Goal: Task Accomplishment & Management: Complete application form

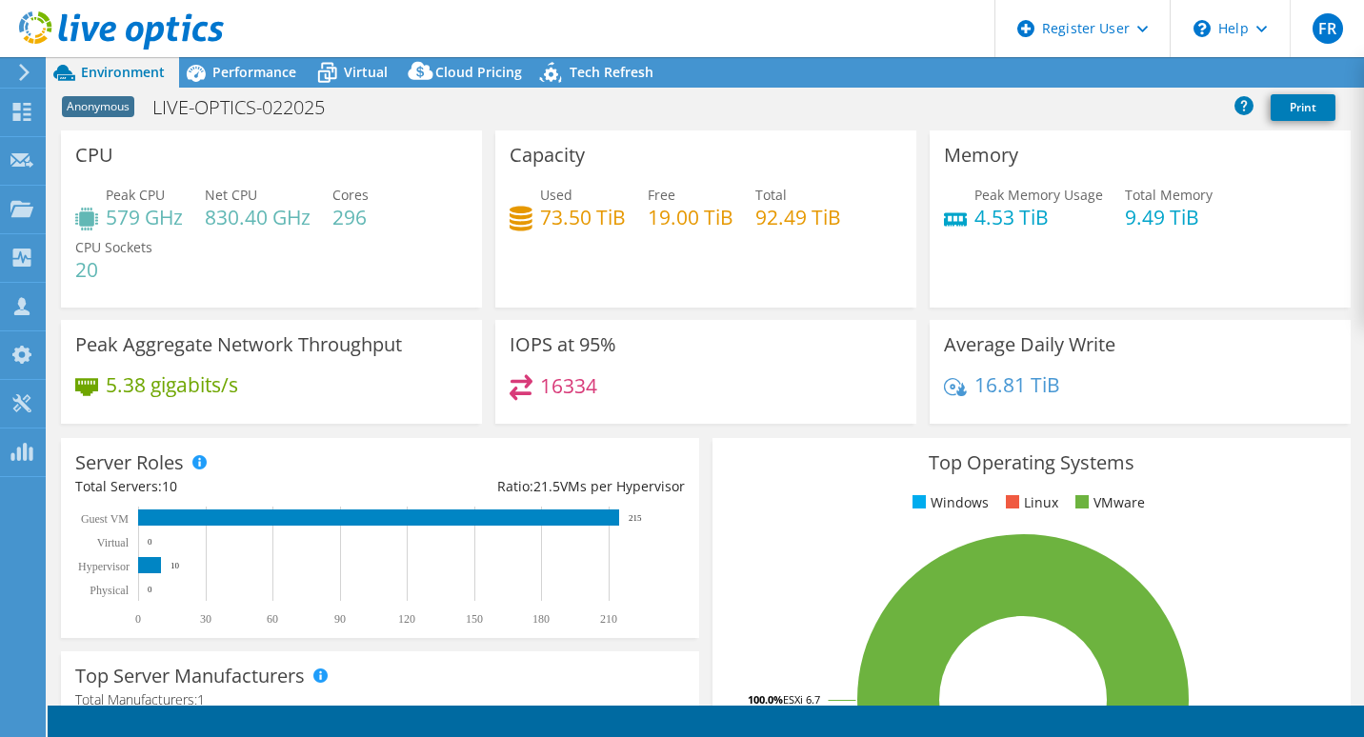
click at [246, 79] on span "Performance" at bounding box center [254, 72] width 84 height 18
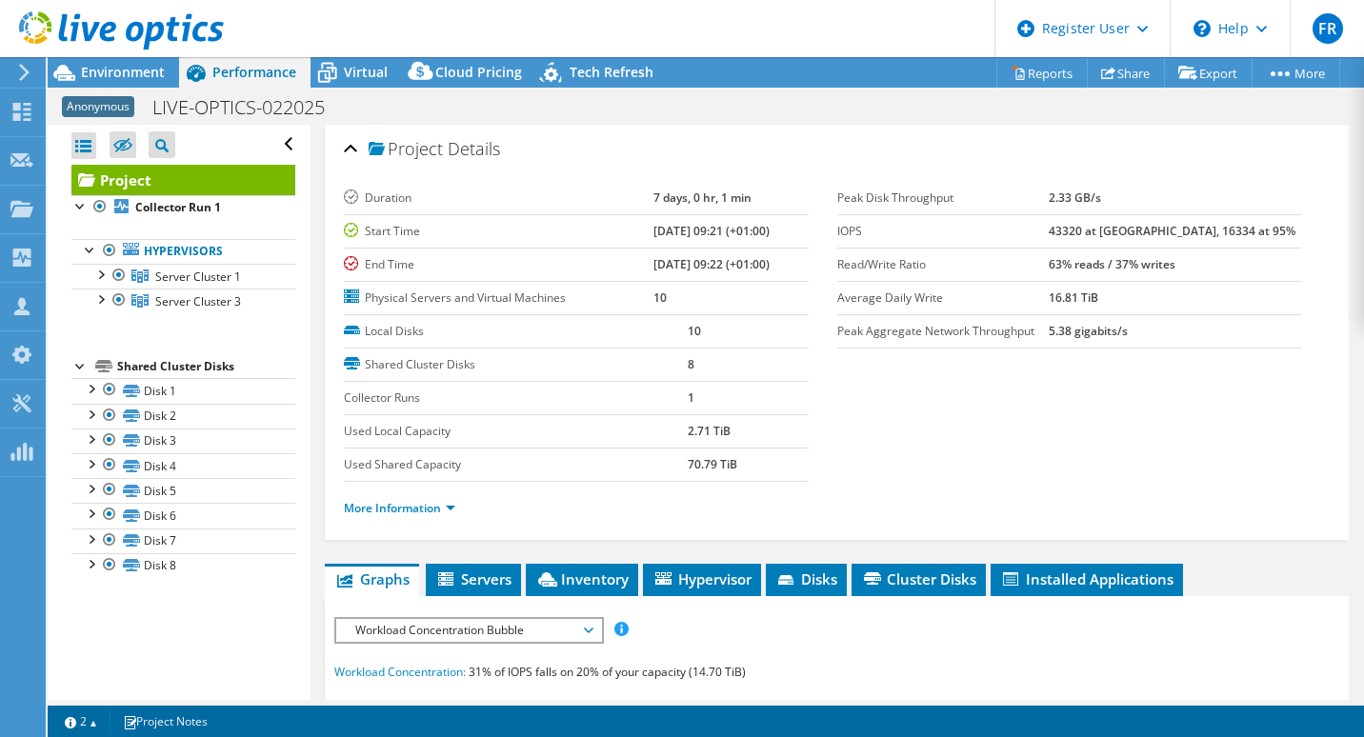
radio input "true"
radio input "false"
click at [627, 564] on li "Inventory" at bounding box center [582, 580] width 112 height 32
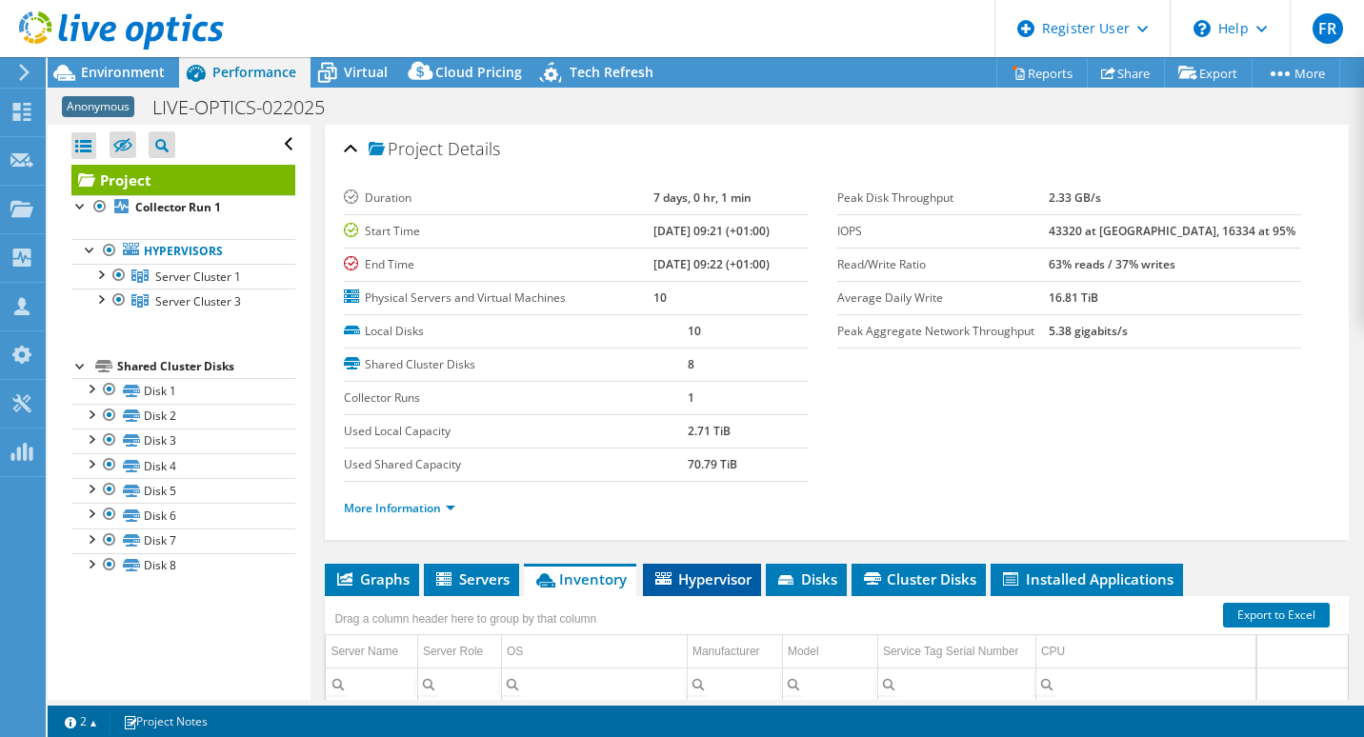
click at [708, 575] on span "Hypervisor" at bounding box center [702, 579] width 99 height 19
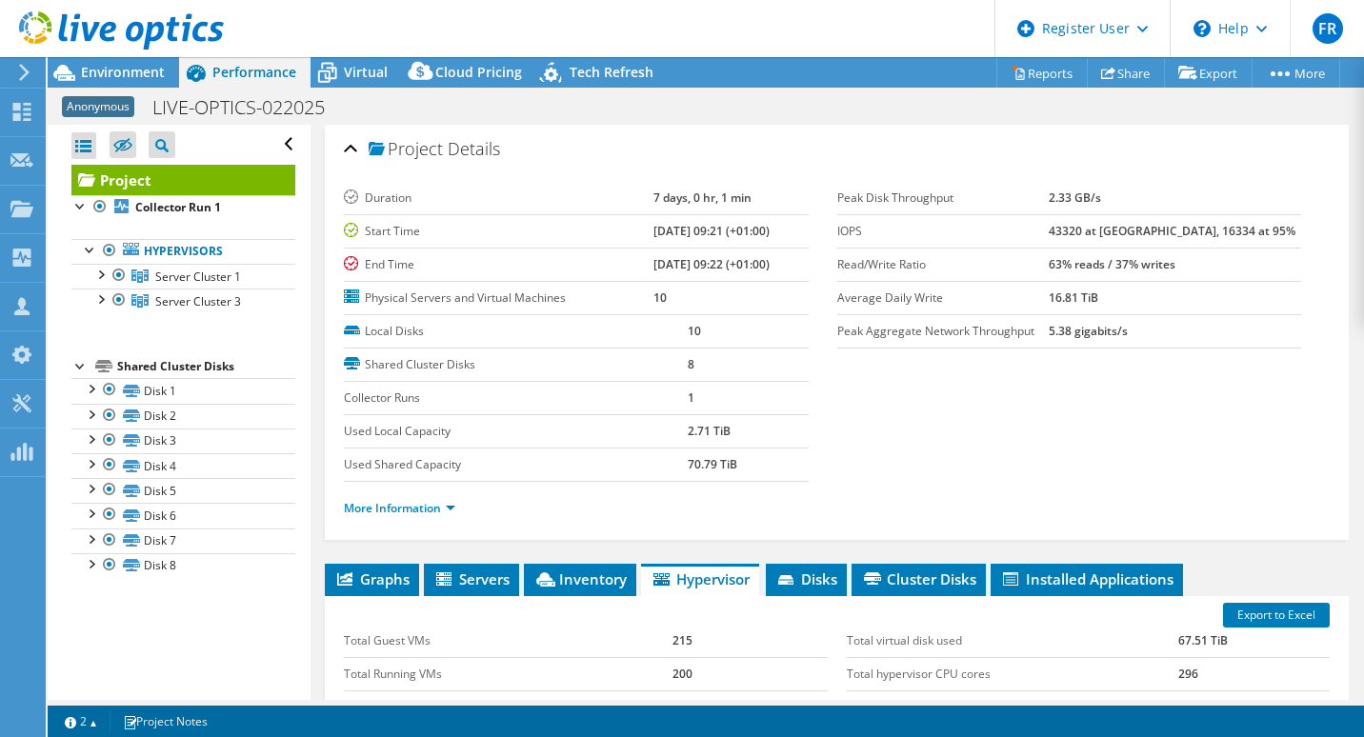
drag, startPoint x: 656, startPoint y: 228, endPoint x: 619, endPoint y: 228, distance: 37.1
click at [619, 228] on tr "Start Time 02/21/2025, 09:21 (+01:00)" at bounding box center [576, 230] width 464 height 33
click at [128, 69] on span "Environment" at bounding box center [123, 72] width 84 height 18
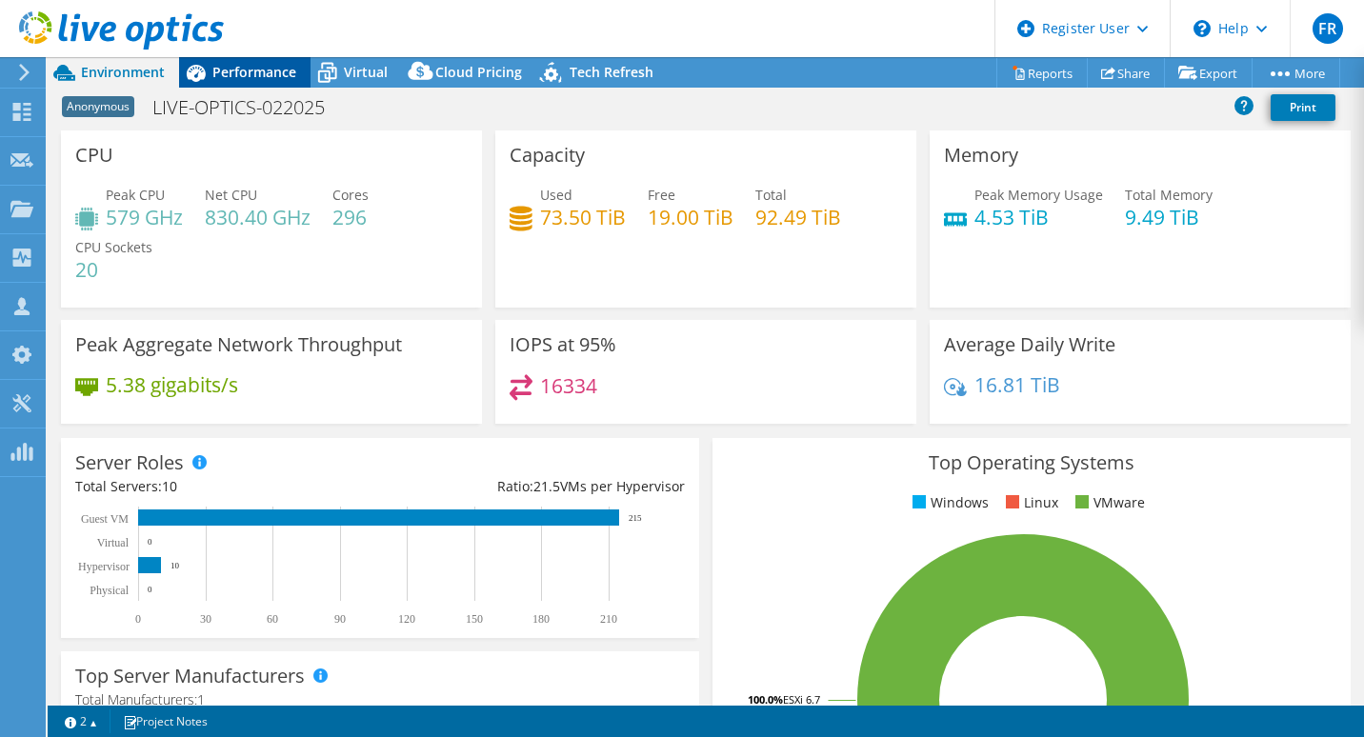
click at [261, 68] on span "Performance" at bounding box center [254, 72] width 84 height 18
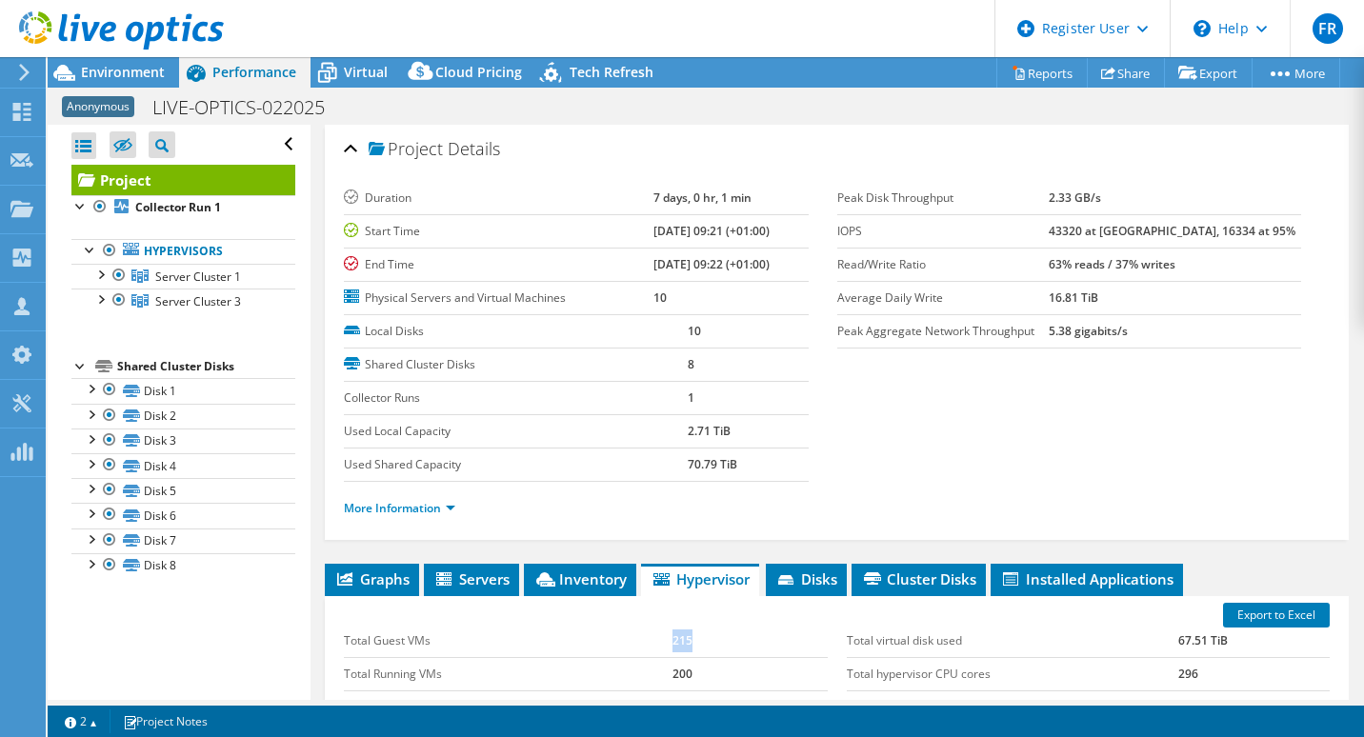
drag, startPoint x: 692, startPoint y: 638, endPoint x: 653, endPoint y: 639, distance: 39.1
click at [653, 639] on tr "Total Guest VMs 215" at bounding box center [585, 641] width 483 height 33
click at [109, 74] on span "Environment" at bounding box center [123, 72] width 84 height 18
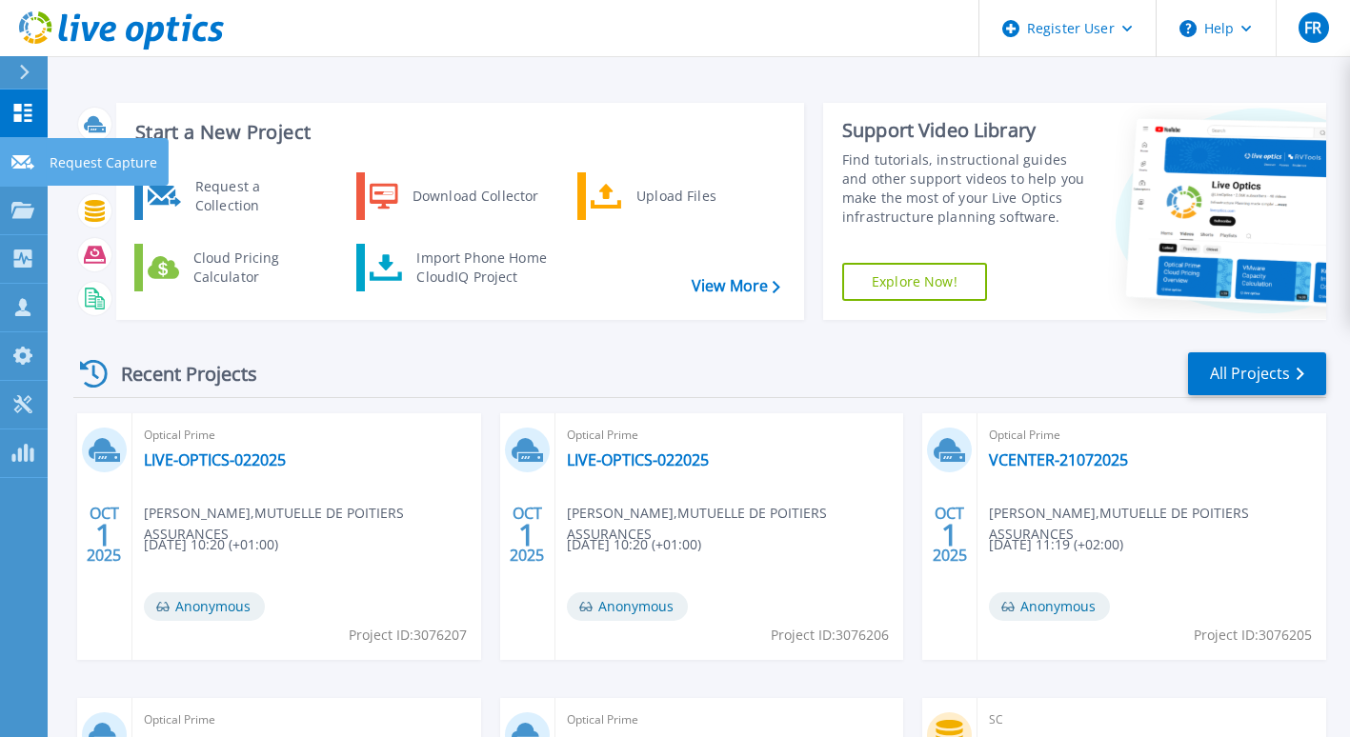
click at [50, 159] on p "Request Capture" at bounding box center [104, 163] width 108 height 50
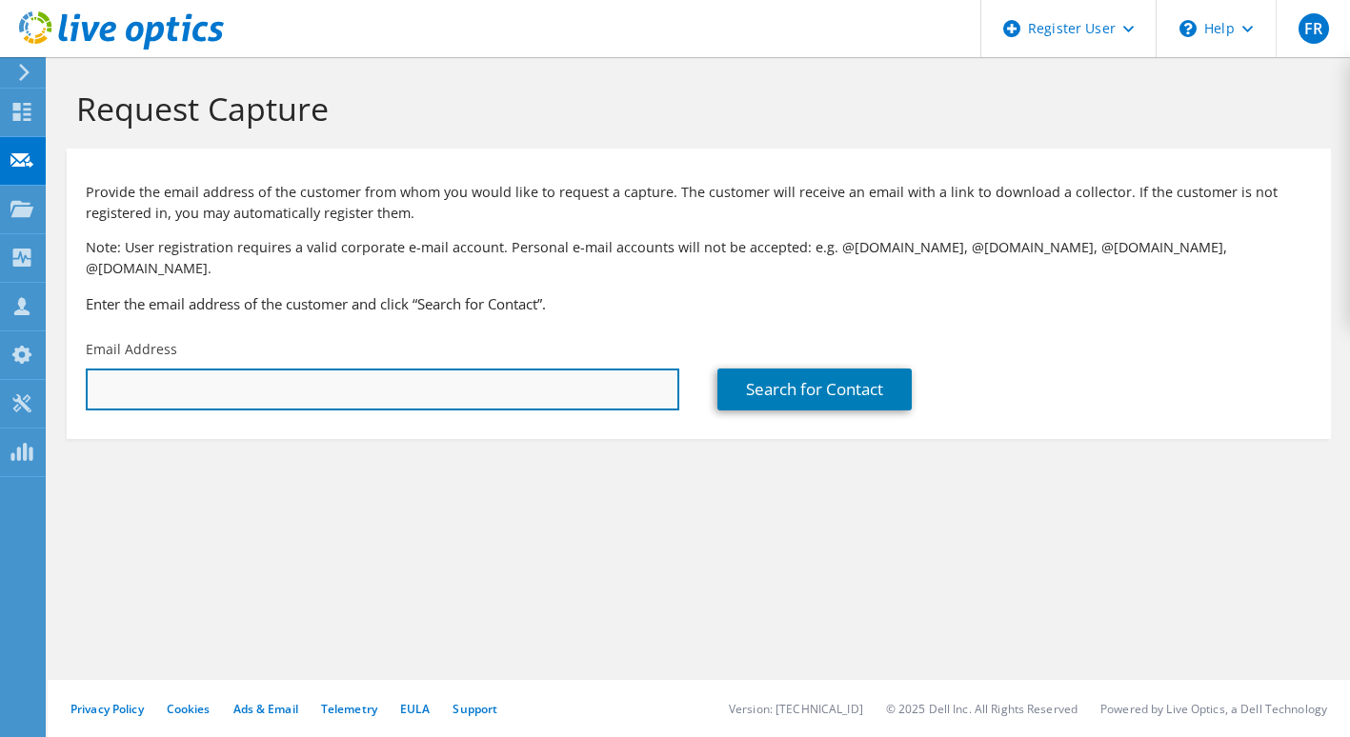
click at [240, 369] on input "text" at bounding box center [382, 390] width 593 height 42
click at [215, 369] on input "text" at bounding box center [382, 390] width 593 height 42
type input "olivier.naudeau@mutuelledepoitiers.fr"
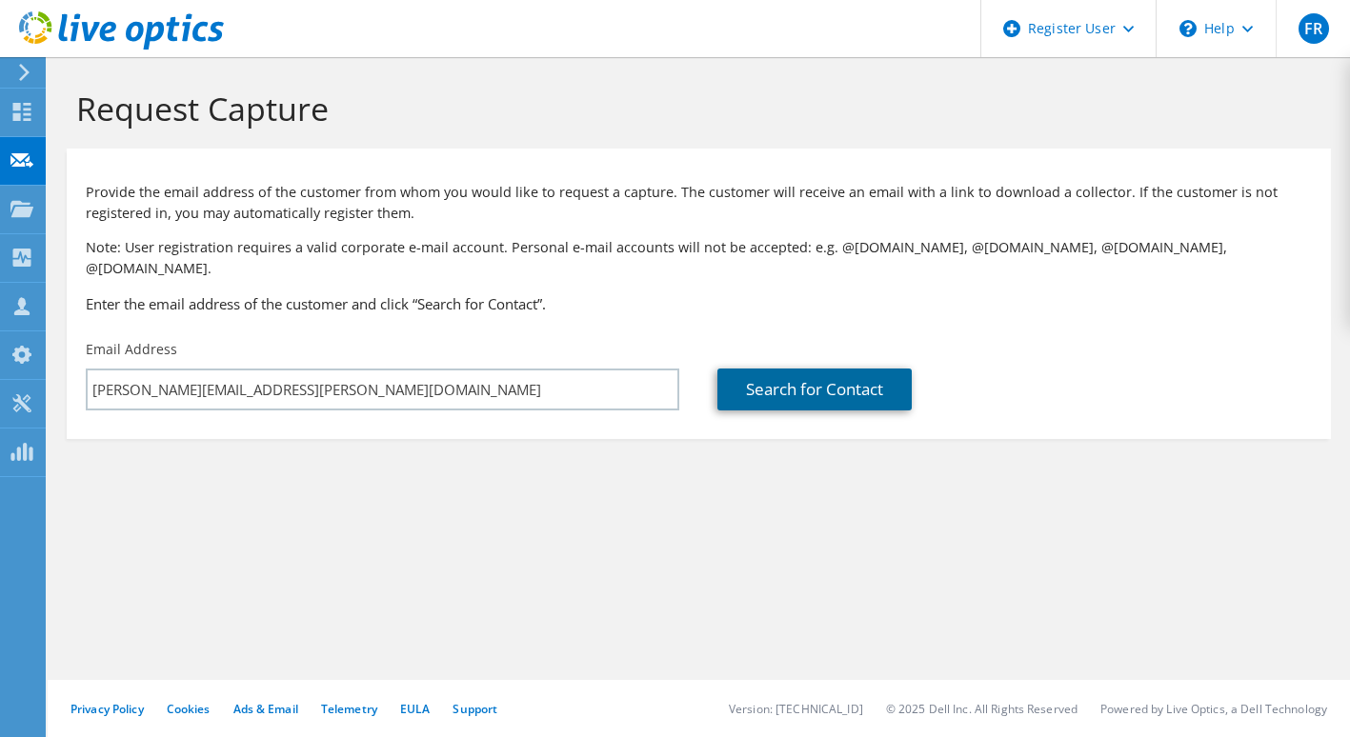
click at [794, 374] on link "Search for Contact" at bounding box center [814, 390] width 194 height 42
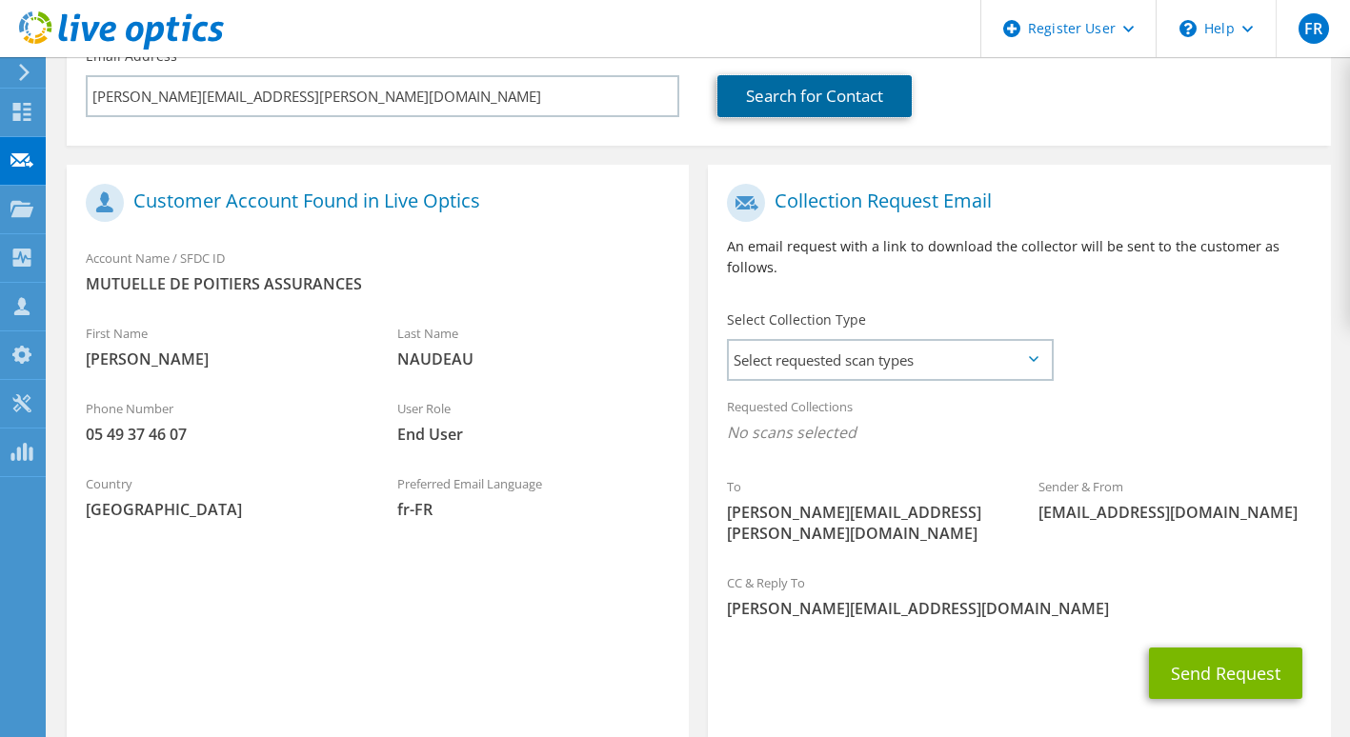
scroll to position [320, 0]
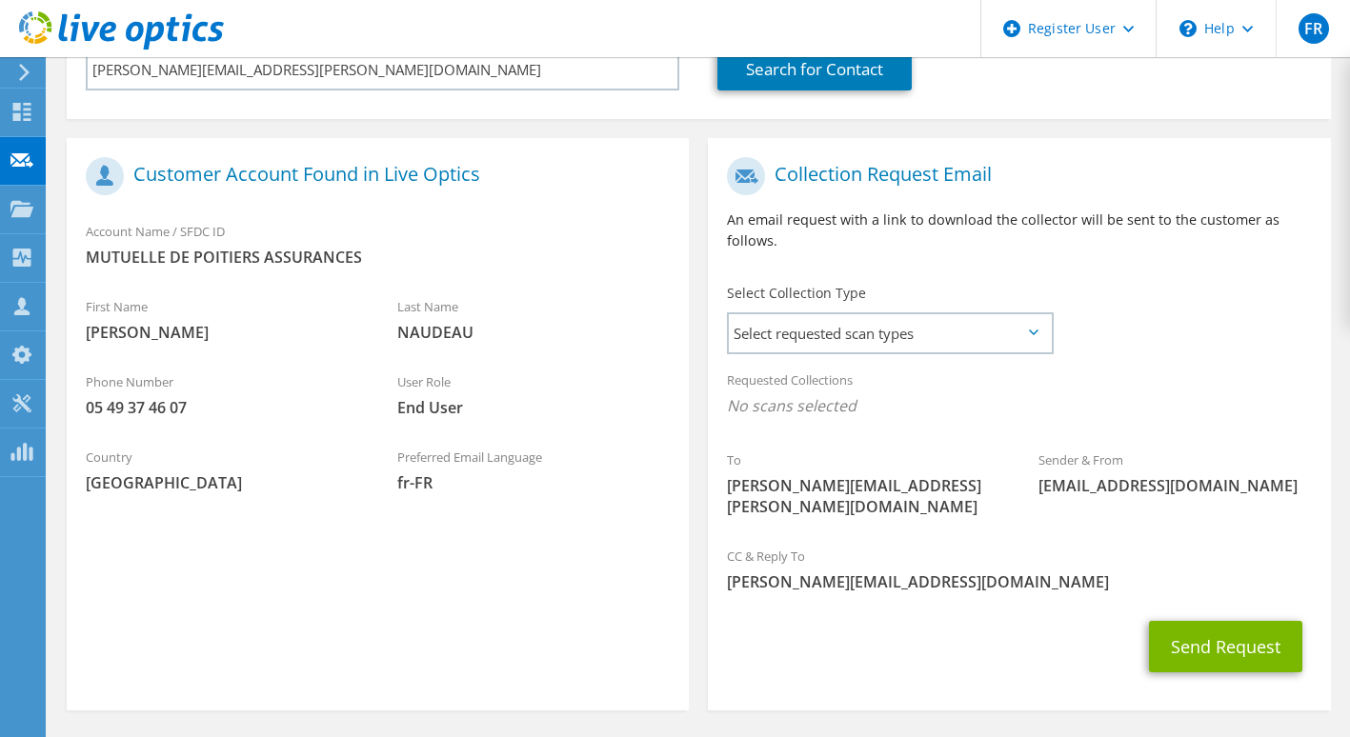
click at [1036, 330] on icon at bounding box center [1034, 333] width 10 height 6
click at [1022, 314] on span "Select requested scan types" at bounding box center [890, 333] width 322 height 38
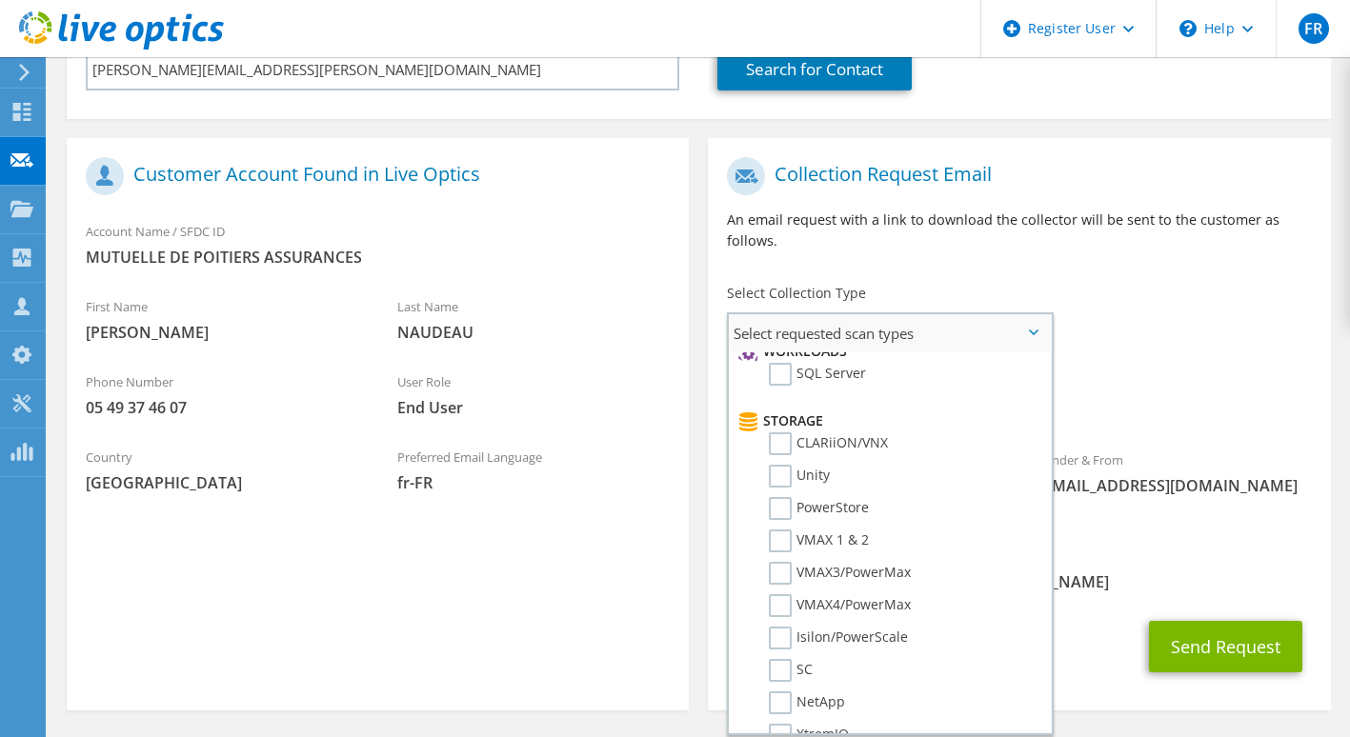
scroll to position [283, 0]
click at [783, 495] on label "PowerStore" at bounding box center [819, 506] width 100 height 23
click at [0, 0] on input "PowerStore" at bounding box center [0, 0] width 0 height 0
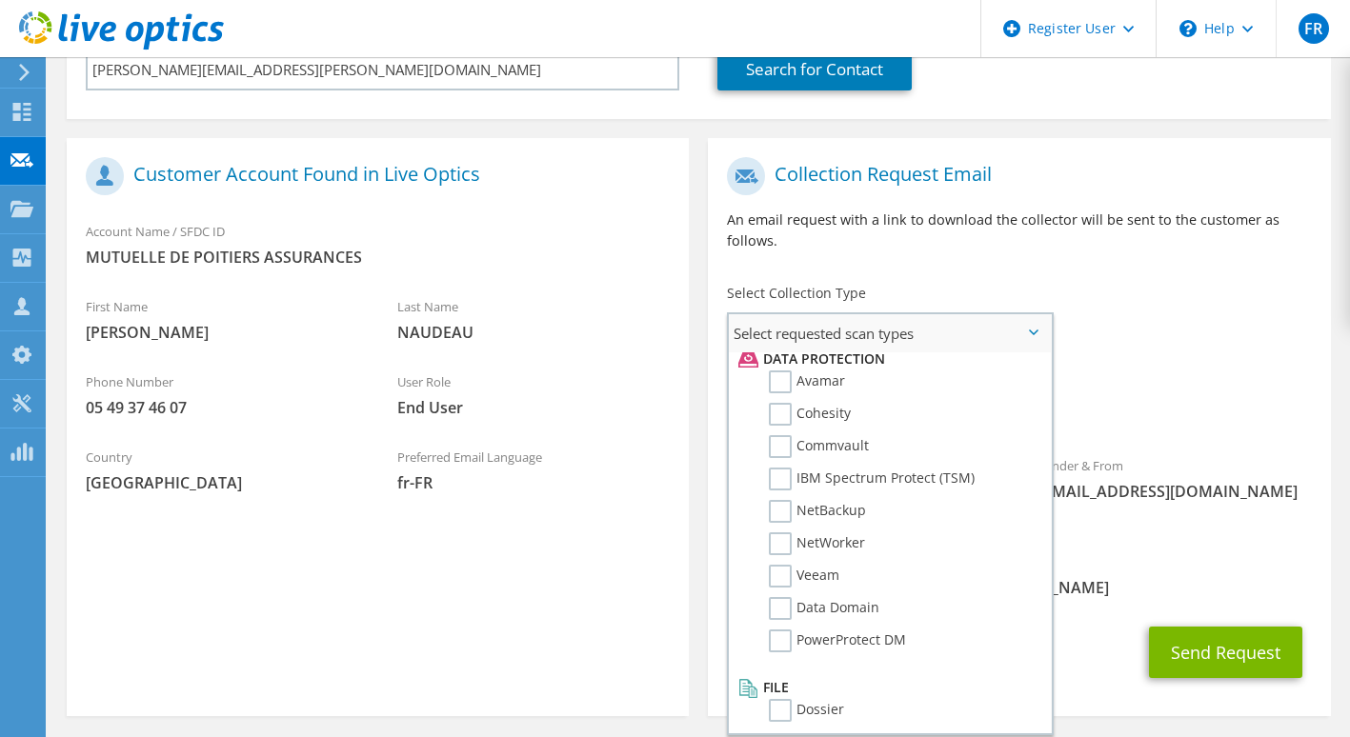
scroll to position [841, 0]
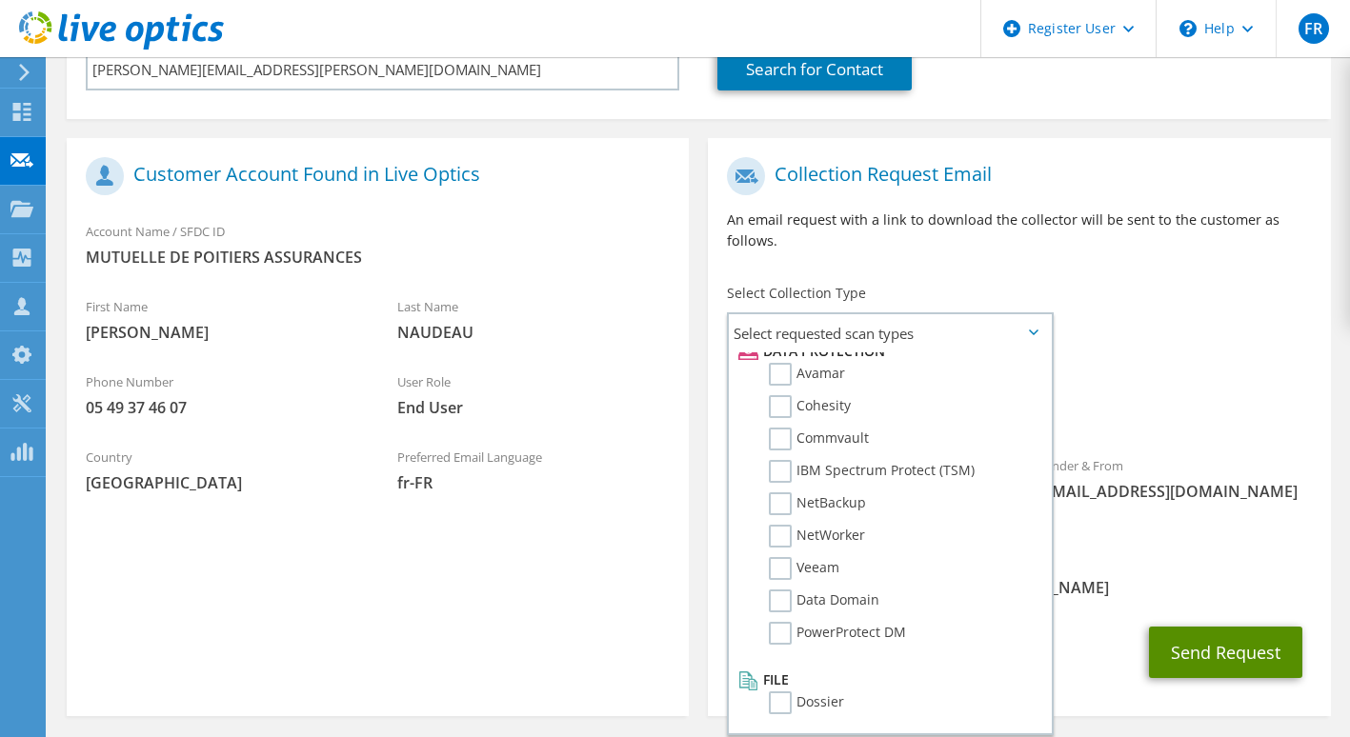
click at [1218, 627] on button "Send Request" at bounding box center [1225, 652] width 153 height 51
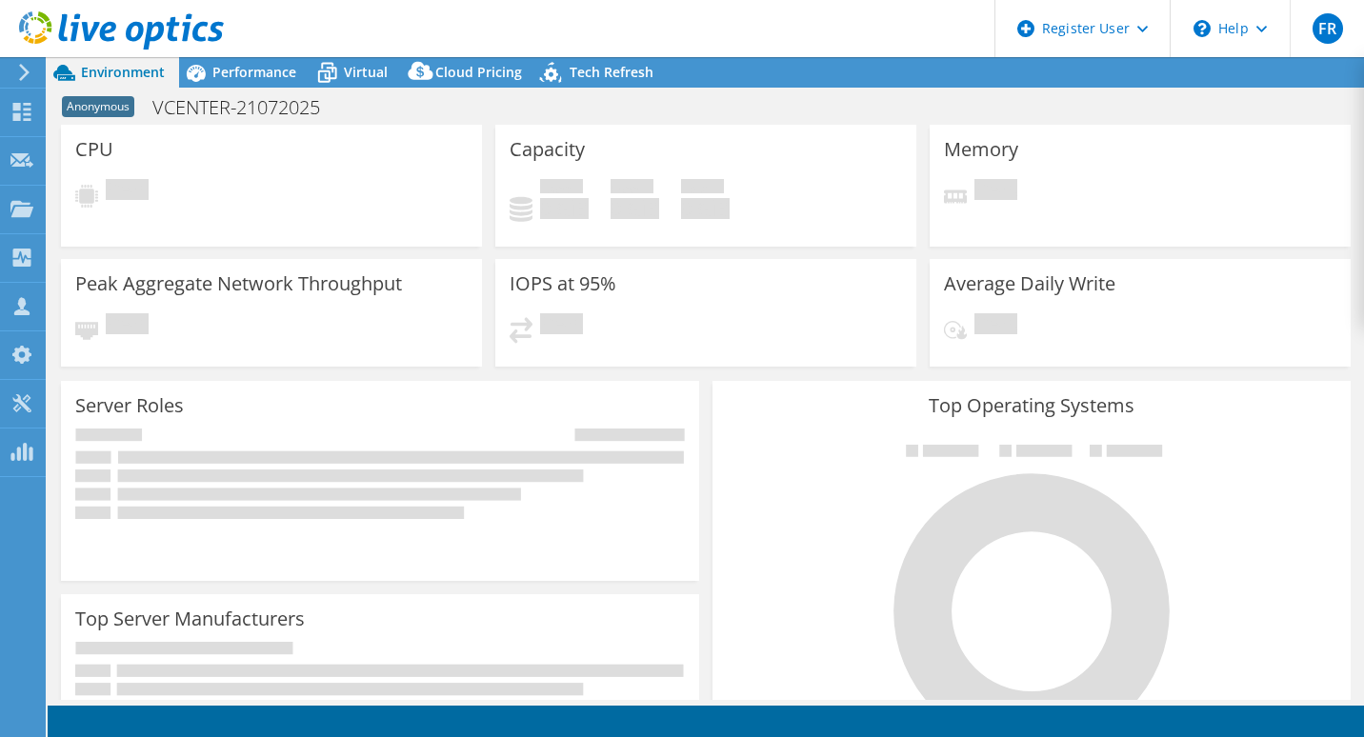
select select "USD"
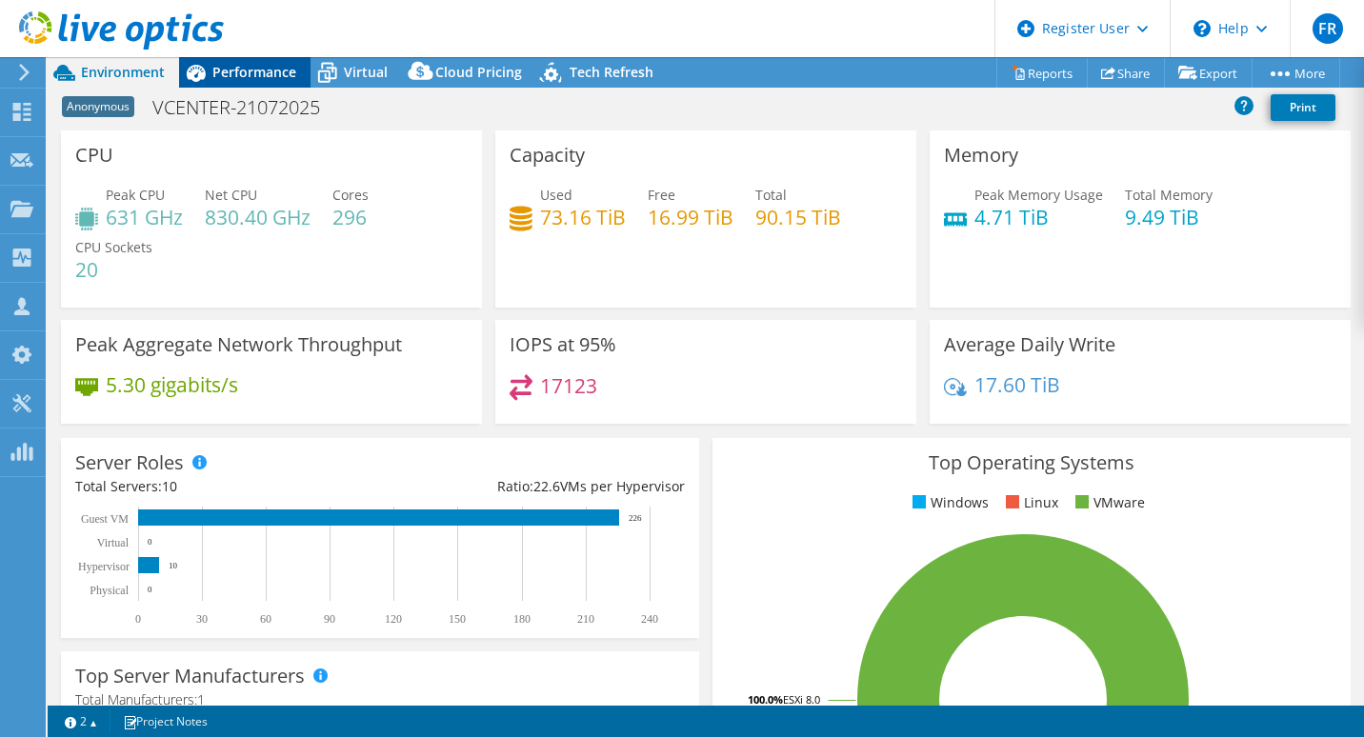
click at [252, 80] on span "Performance" at bounding box center [254, 72] width 84 height 18
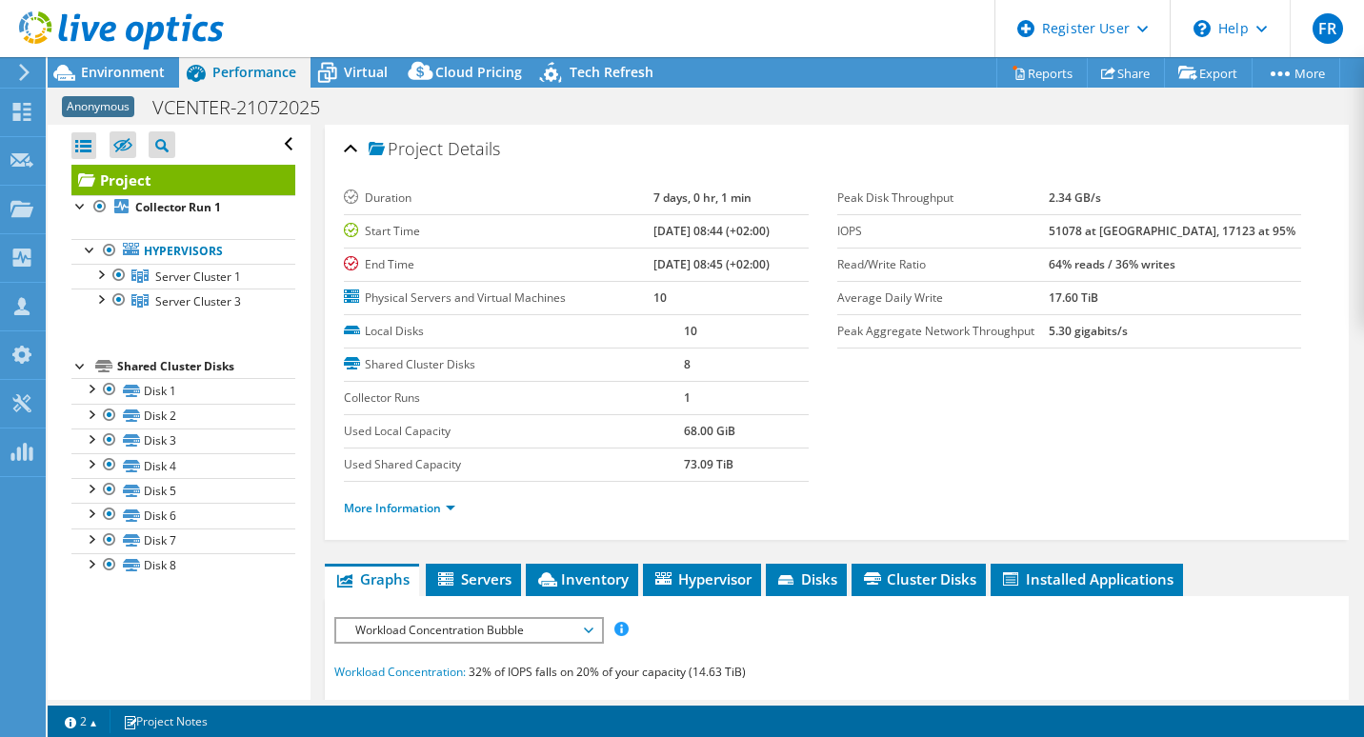
drag, startPoint x: 626, startPoint y: 231, endPoint x: 664, endPoint y: 265, distance: 50.6
click at [664, 265] on tbody "Duration 7 days, 0 hr, 1 min Start Time 07/21/2025, 08:44 (+02:00) End Time 07/…" at bounding box center [576, 248] width 464 height 133
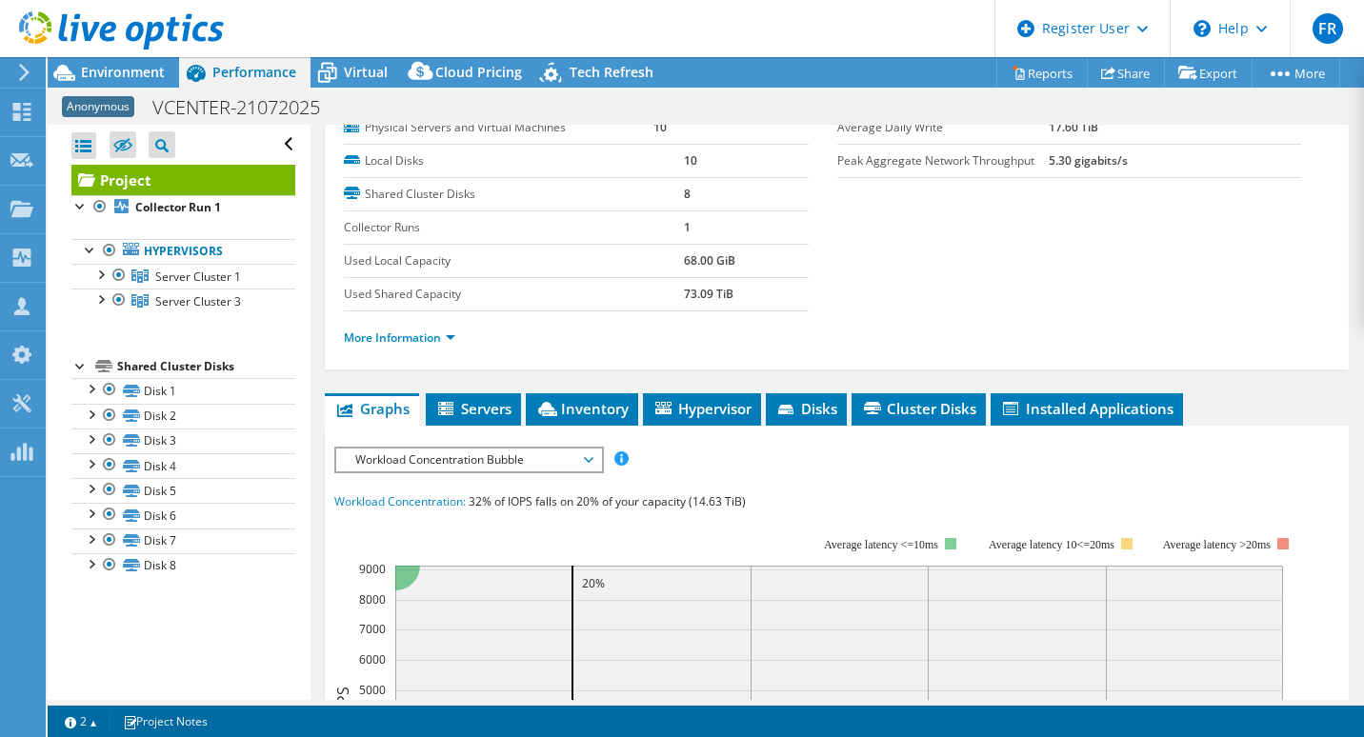
scroll to position [192, 0]
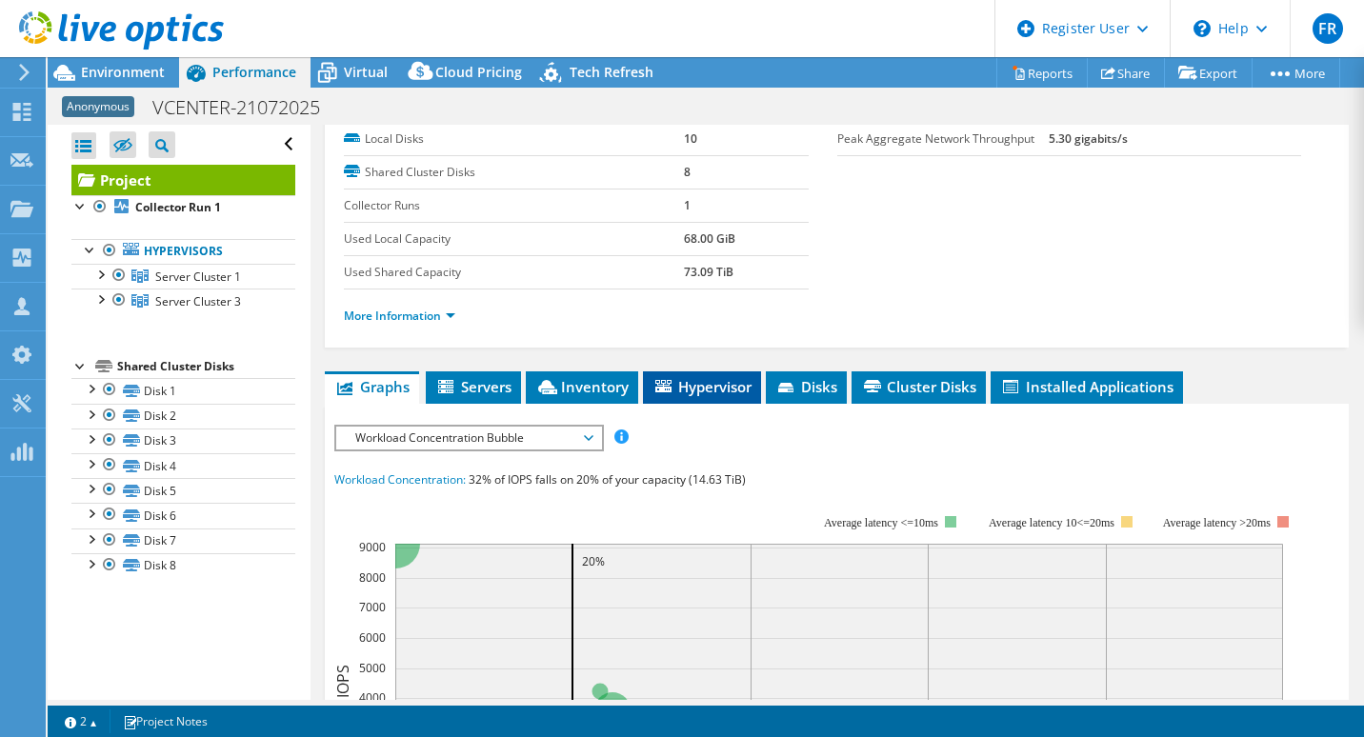
click at [731, 379] on span "Hypervisor" at bounding box center [702, 386] width 99 height 19
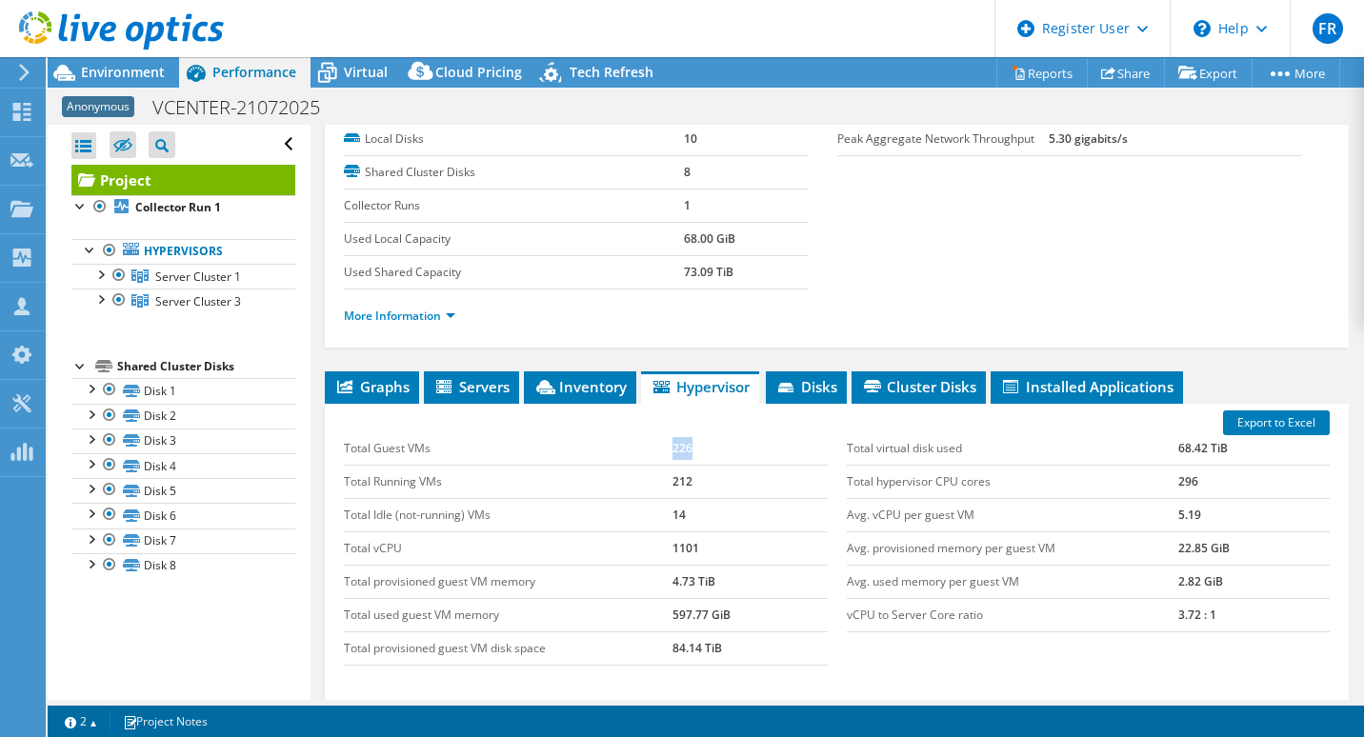
drag, startPoint x: 708, startPoint y: 447, endPoint x: 637, endPoint y: 445, distance: 70.5
click at [637, 445] on tr "Total Guest VMs 226" at bounding box center [585, 448] width 483 height 33
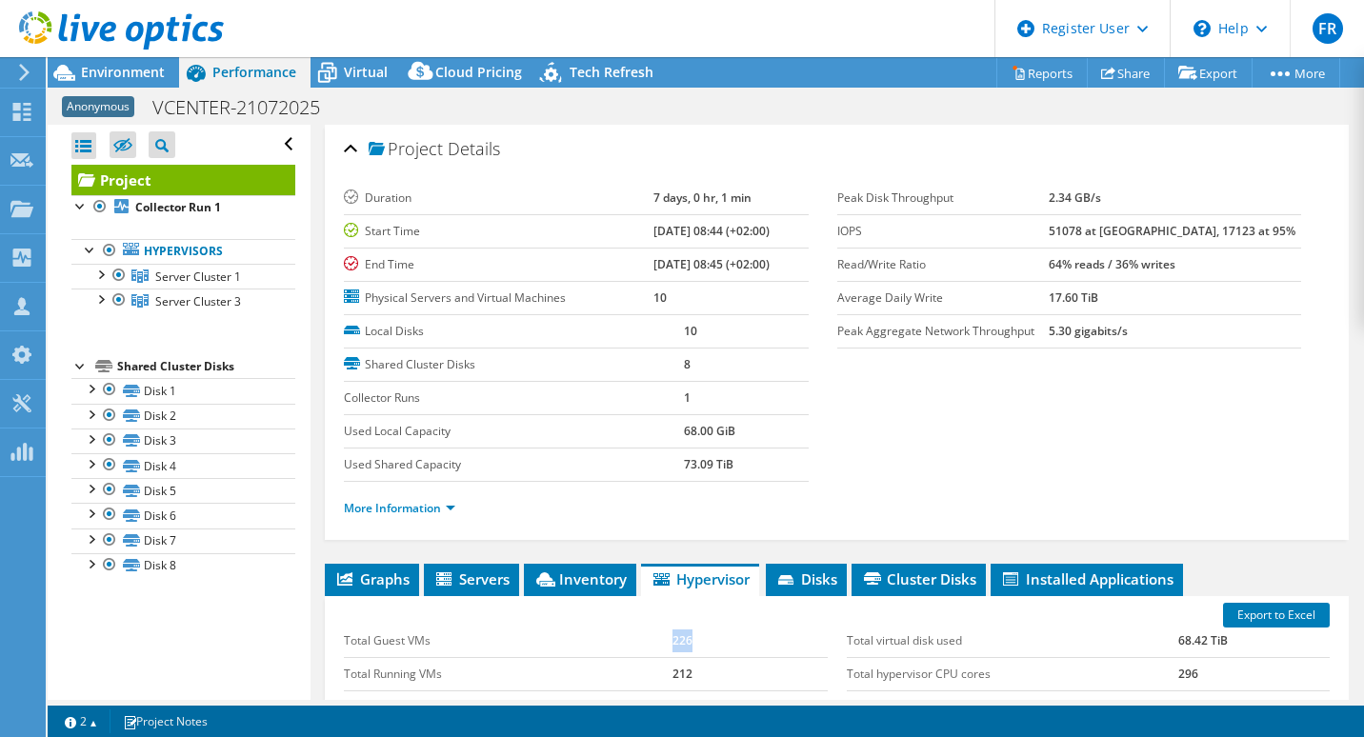
click at [128, 61] on div at bounding box center [112, 32] width 224 height 64
click at [128, 72] on span "Environment" at bounding box center [123, 72] width 84 height 18
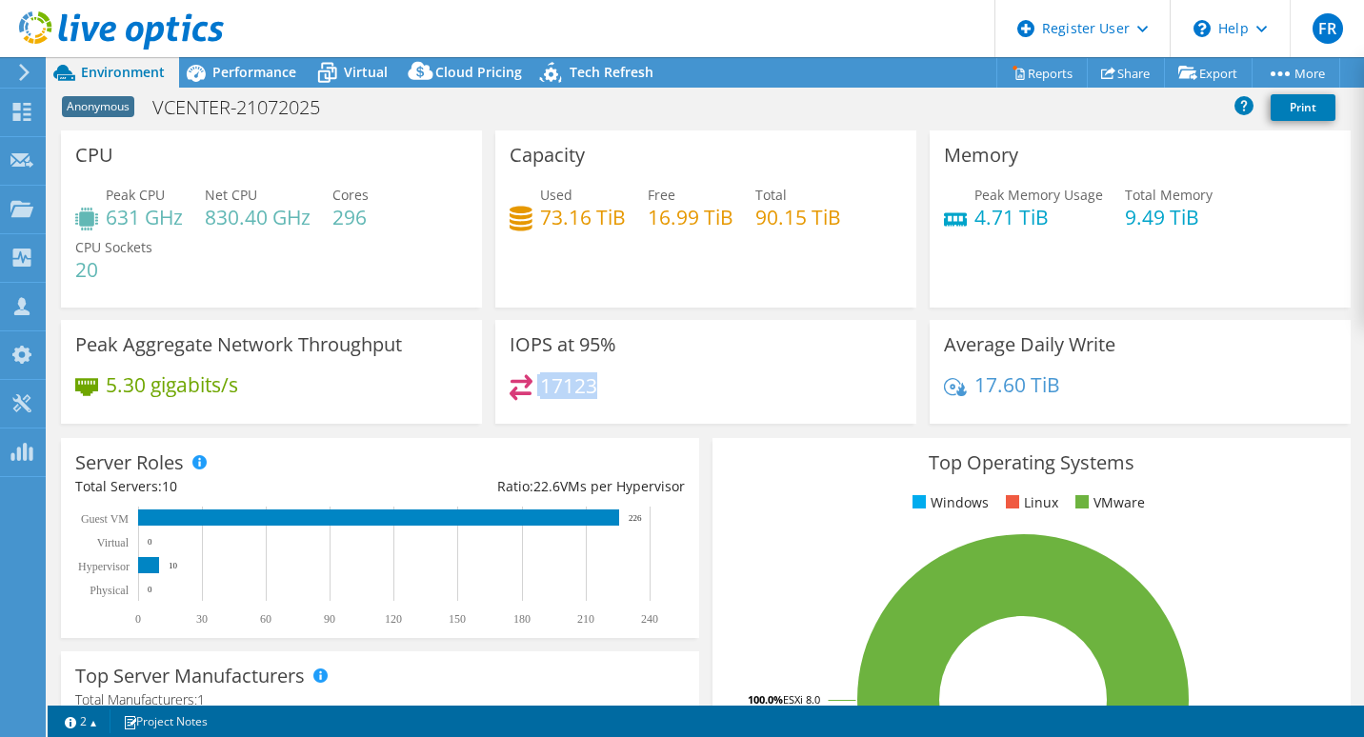
drag, startPoint x: 597, startPoint y: 388, endPoint x: 503, endPoint y: 385, distance: 94.3
click at [503, 385] on div "IOPS at 95% 17123" at bounding box center [705, 372] width 421 height 104
click at [217, 64] on span "Performance" at bounding box center [254, 72] width 84 height 18
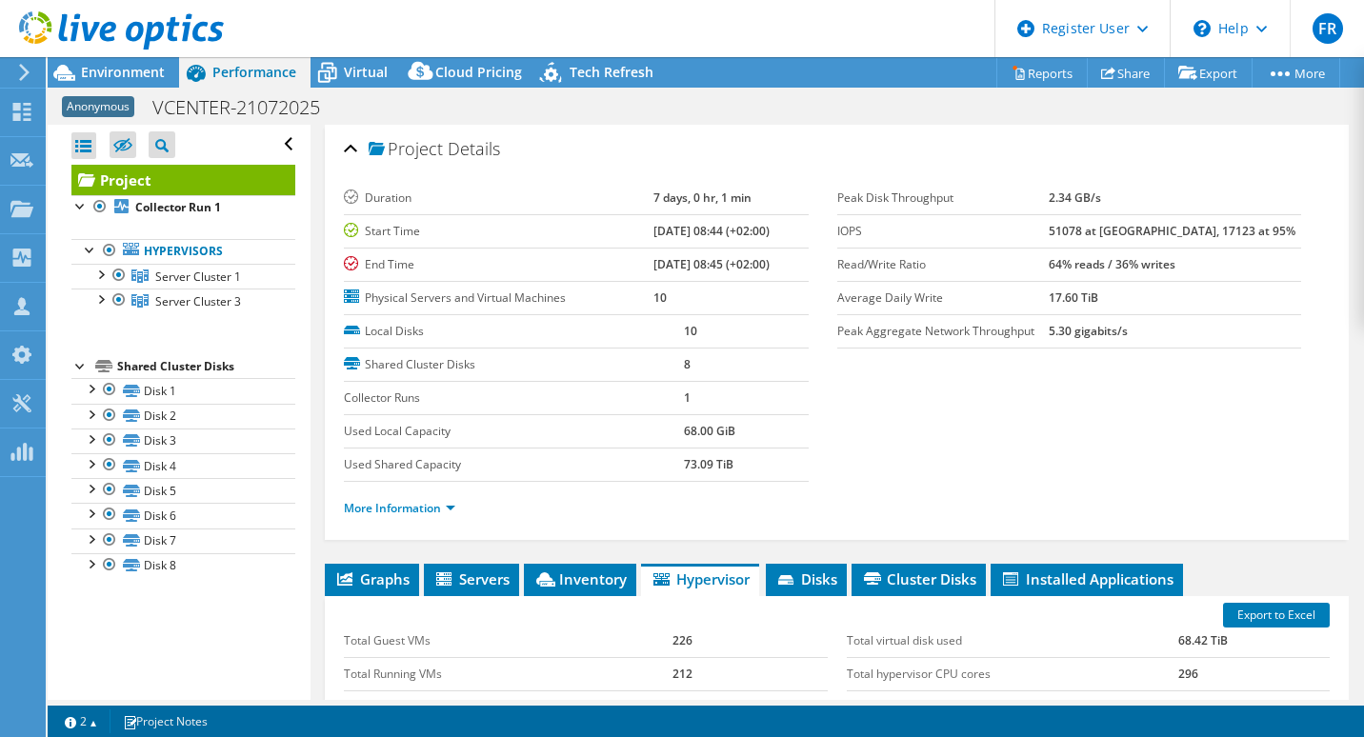
click at [139, 60] on div at bounding box center [112, 32] width 224 height 64
click at [114, 69] on span "Environment" at bounding box center [123, 72] width 84 height 18
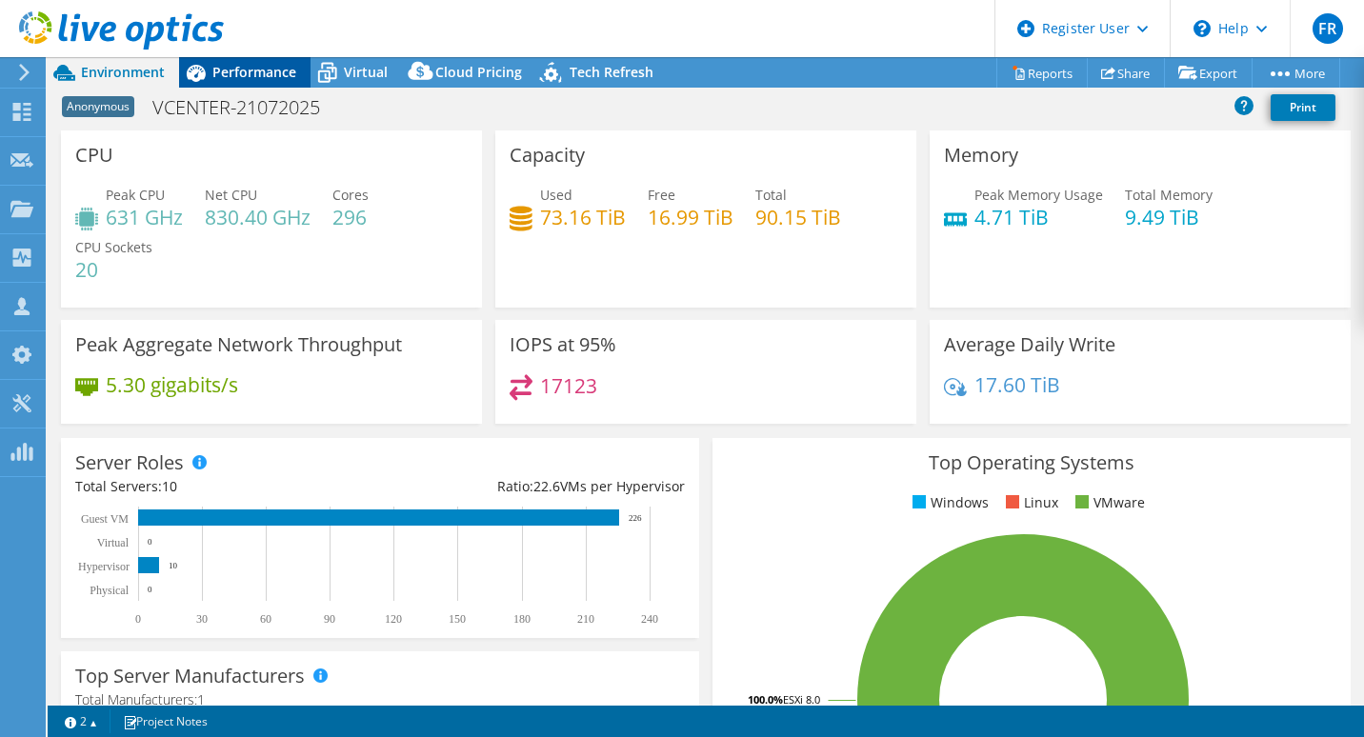
click at [243, 73] on span "Performance" at bounding box center [254, 72] width 84 height 18
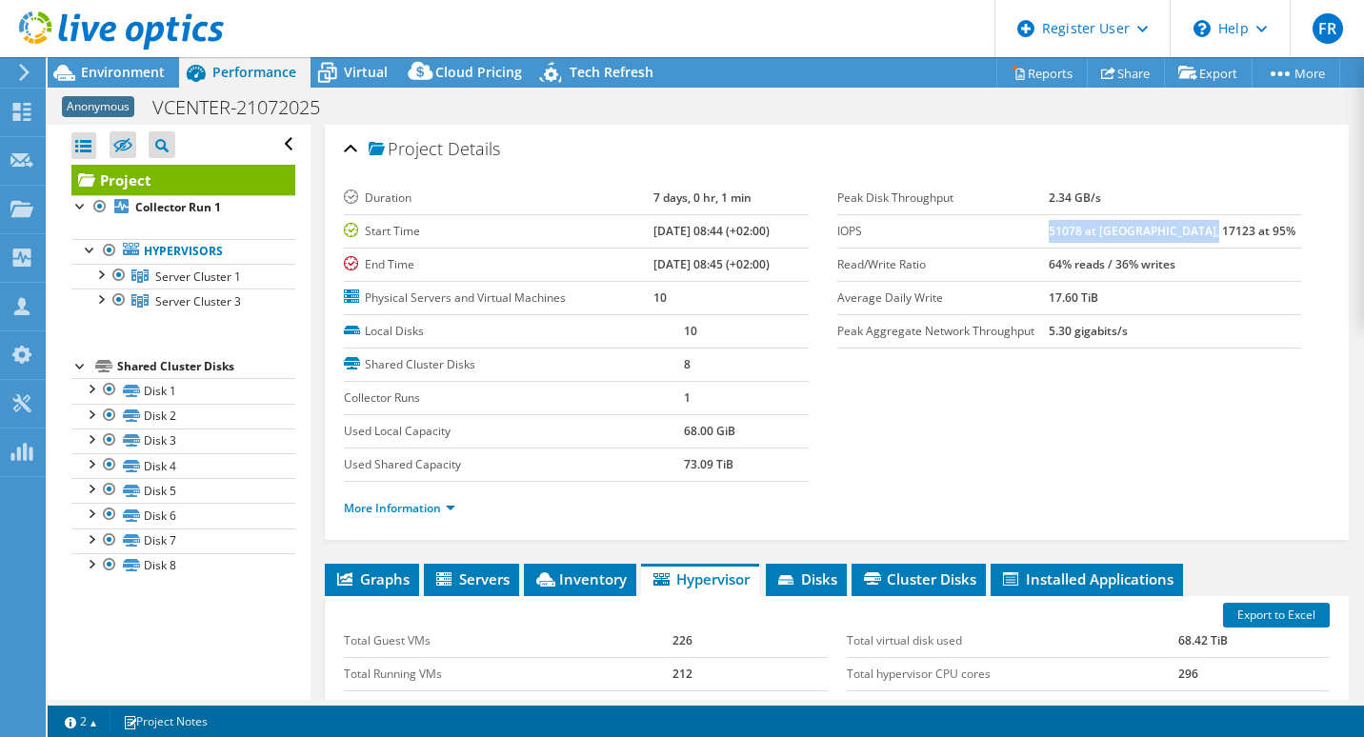
drag, startPoint x: 1092, startPoint y: 229, endPoint x: 1249, endPoint y: 225, distance: 157.2
click at [1249, 225] on td "51078 at Peak, 17123 at 95%" at bounding box center [1175, 230] width 252 height 33
click at [1258, 202] on td "2.34 GB/s" at bounding box center [1175, 198] width 252 height 33
drag, startPoint x: 1242, startPoint y: 229, endPoint x: 1084, endPoint y: 229, distance: 158.1
click at [1084, 229] on tr "IOPS 51078 at Peak, 17123 at 95%" at bounding box center [1069, 230] width 464 height 33
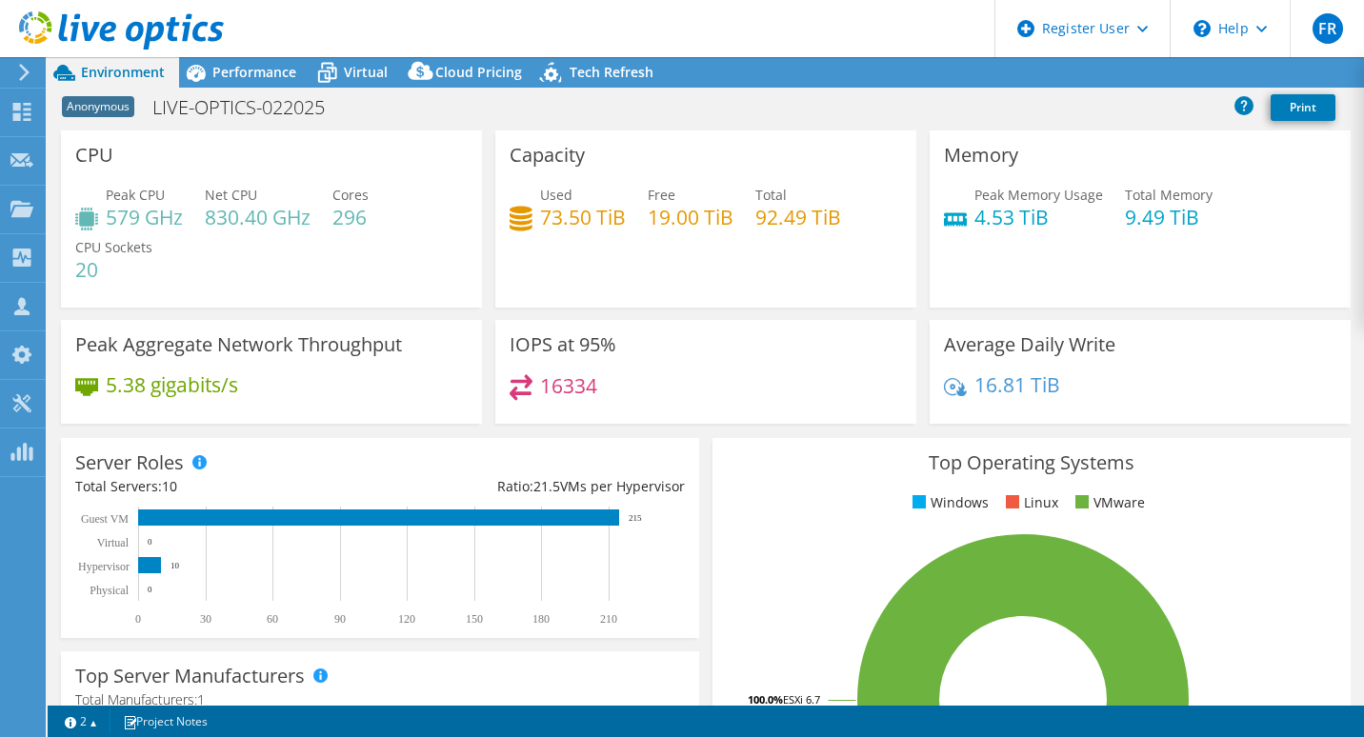
select select "USD"
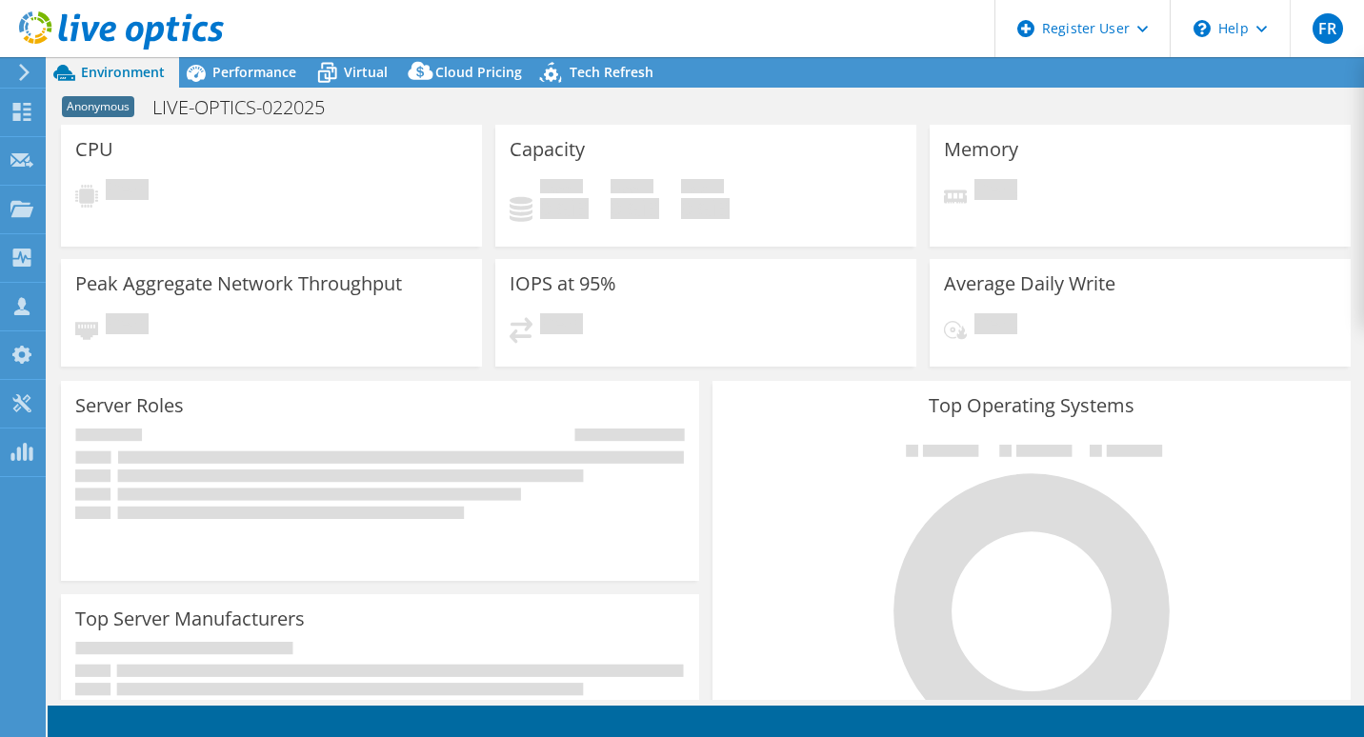
select select "USD"
